Goal: Information Seeking & Learning: Check status

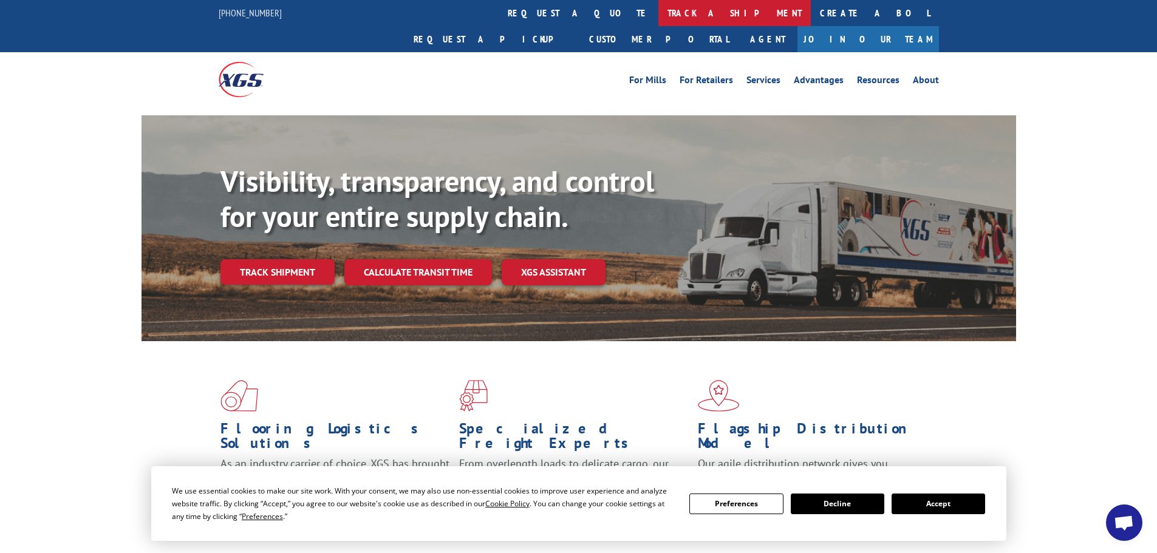
click at [659, 20] on link "track a shipment" at bounding box center [735, 13] width 152 height 26
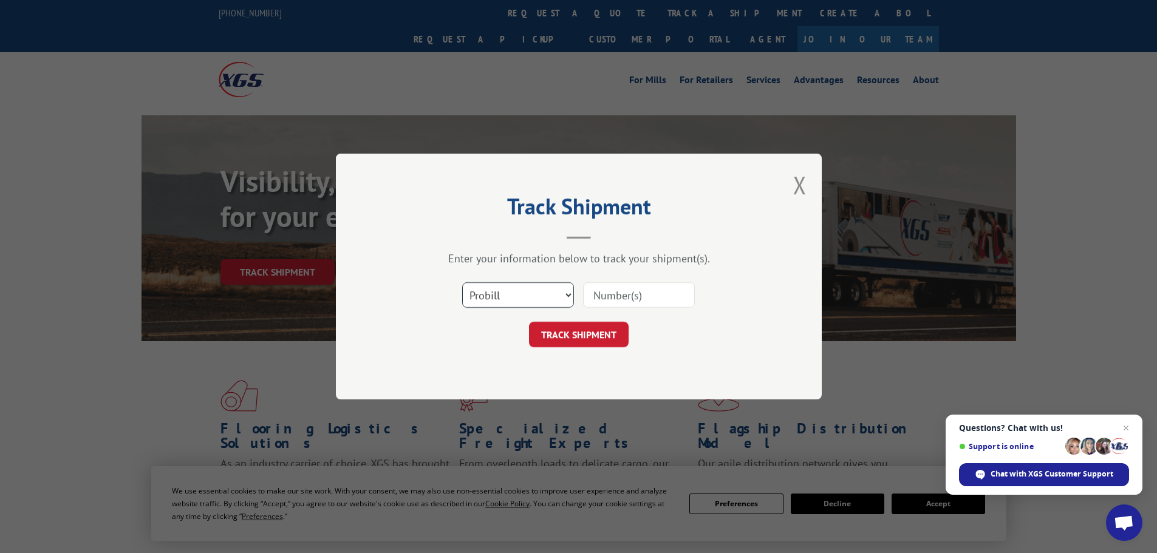
click at [535, 294] on select "Select category... Probill BOL PO" at bounding box center [518, 295] width 112 height 26
click at [462, 282] on select "Select category... Probill BOL PO" at bounding box center [518, 295] width 112 height 26
click at [547, 293] on select "Select category... Probill BOL PO" at bounding box center [518, 295] width 112 height 26
select select "bol"
click at [462, 282] on select "Select category... Probill BOL PO" at bounding box center [518, 295] width 112 height 26
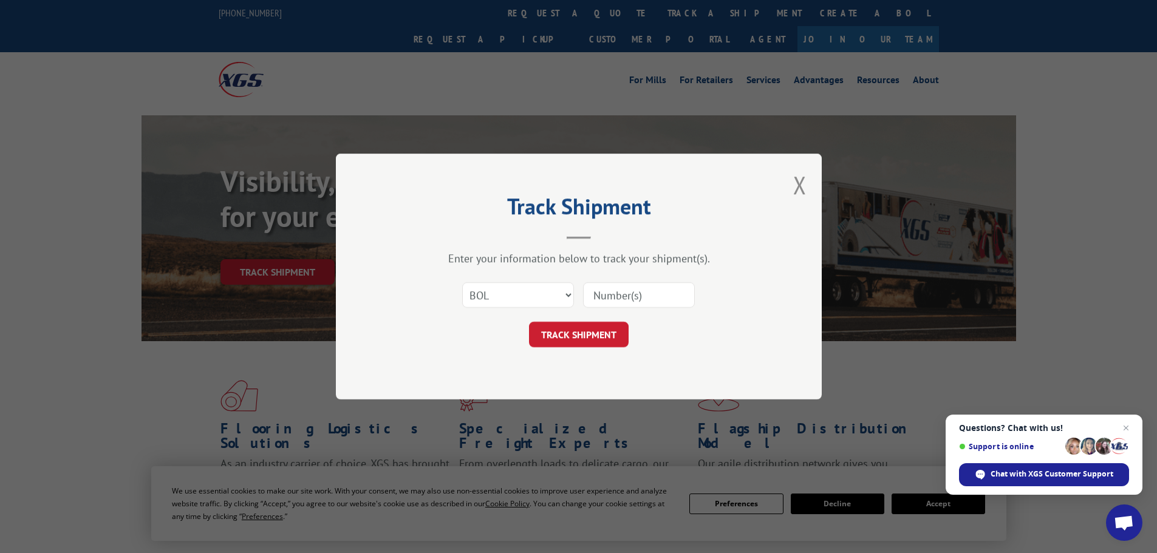
paste input "7083666"
type input "7083666"
click at [579, 334] on button "TRACK SHIPMENT" at bounding box center [579, 335] width 100 height 26
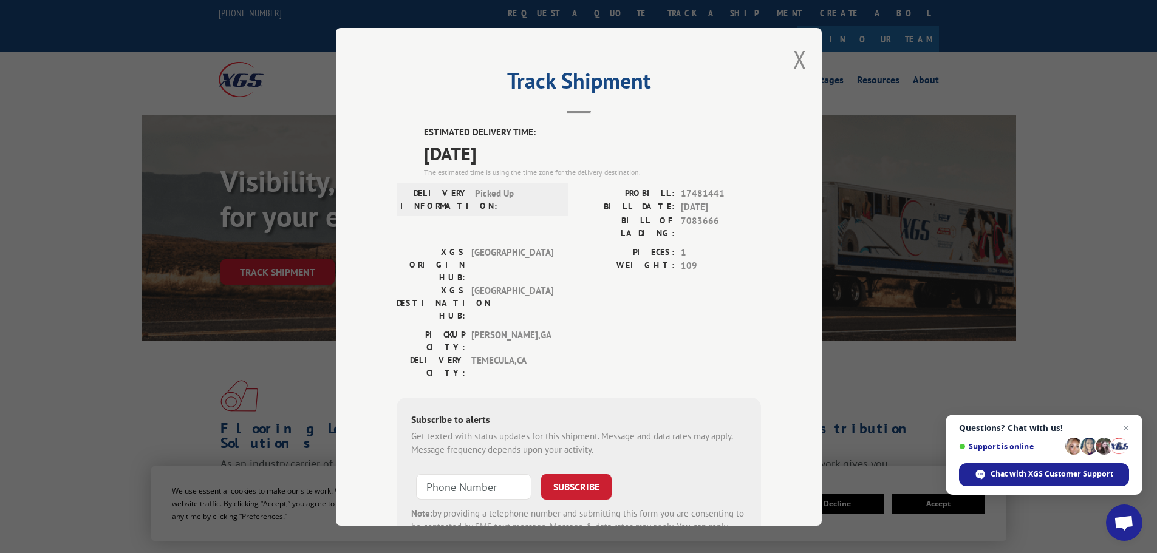
drag, startPoint x: 525, startPoint y: 152, endPoint x: 408, endPoint y: 121, distance: 121.1
click at [408, 121] on div "Track Shipment ESTIMATED DELIVERY TIME: [DATE] The estimated time is using the …" at bounding box center [579, 277] width 486 height 498
copy div "ESTIMATED DELIVERY TIME: [DATE]"
